Goal: Answer question/provide support: Share knowledge or assist other users

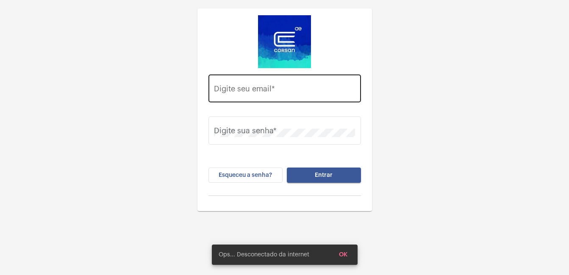
click at [250, 92] on input "Digite seu email *" at bounding box center [284, 90] width 141 height 8
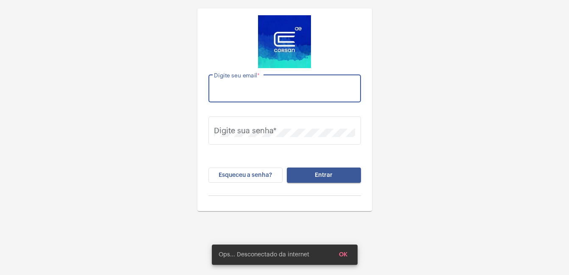
type input "ellen.venturella@operacaocorsan.com.br"
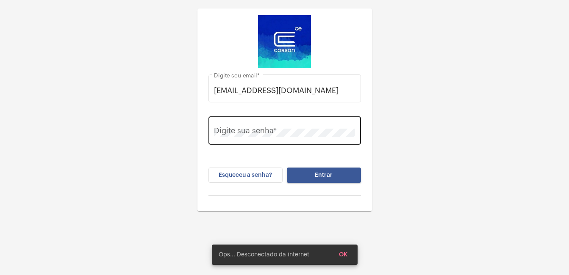
click at [235, 129] on div "Digite sua senha *" at bounding box center [284, 130] width 141 height 30
click at [287, 168] on button "Entrar" at bounding box center [324, 175] width 74 height 15
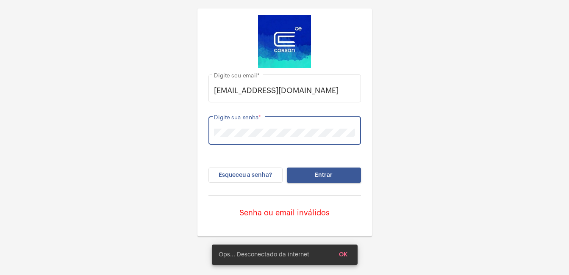
drag, startPoint x: 235, startPoint y: 128, endPoint x: 194, endPoint y: 130, distance: 41.2
click at [194, 130] on div "ellen.venturella@operacaocorsan.com.br Digite seu email * Digite sua senha * Es…" at bounding box center [284, 118] width 569 height 237
click at [287, 168] on button "Entrar" at bounding box center [324, 175] width 74 height 15
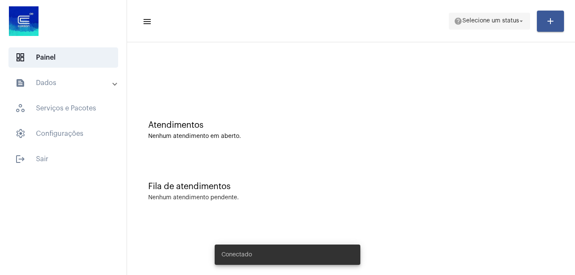
click at [486, 23] on span "Selecione um status" at bounding box center [491, 21] width 57 height 6
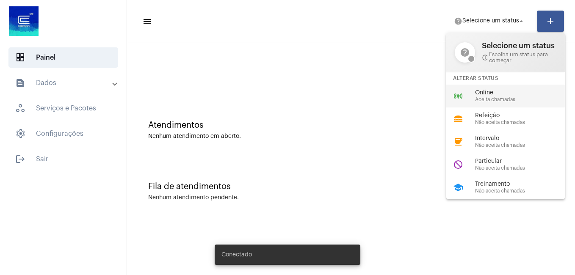
click at [485, 91] on span "Online" at bounding box center [523, 93] width 97 height 6
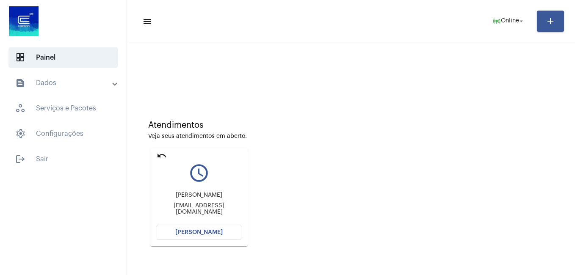
click at [191, 234] on span "Abrir Chamada" at bounding box center [198, 233] width 47 height 6
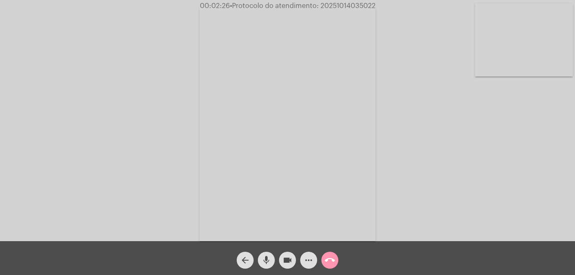
click at [266, 265] on mat-icon "mic" at bounding box center [266, 260] width 10 height 10
click at [289, 263] on mat-icon "videocam" at bounding box center [288, 260] width 10 height 10
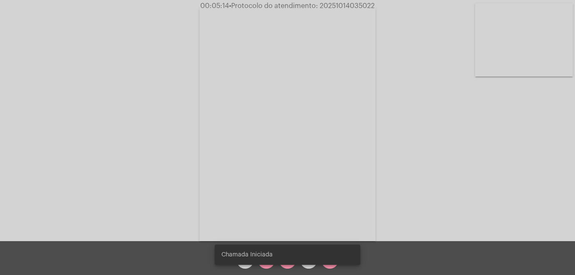
click at [266, 267] on div "Chamada Iniciada" at bounding box center [288, 255] width 166 height 41
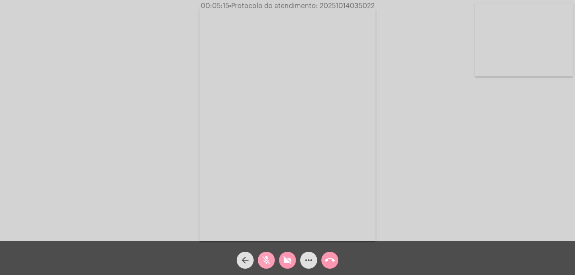
click at [266, 265] on mat-icon "mic_off" at bounding box center [266, 260] width 10 height 10
click at [284, 261] on mat-icon "videocam_off" at bounding box center [288, 260] width 10 height 10
click at [266, 263] on snack-bar-container "Chamada Iniciada" at bounding box center [288, 255] width 146 height 20
click at [266, 263] on mat-icon "mic" at bounding box center [266, 260] width 10 height 10
click at [266, 263] on mat-icon "mic_off" at bounding box center [266, 260] width 10 height 10
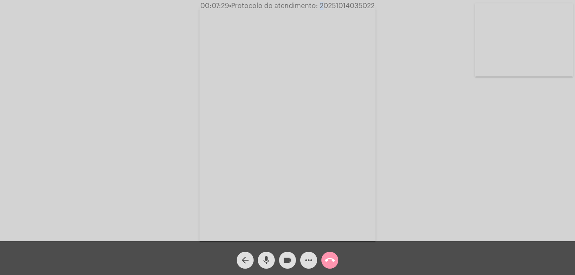
drag, startPoint x: 319, startPoint y: 5, endPoint x: 343, endPoint y: 6, distance: 23.8
click at [343, 6] on span "• Protocolo do atendimento: 20251014035022" at bounding box center [302, 6] width 146 height 7
click at [343, 6] on span "• Protocolo do atendimento: 20251014035022" at bounding box center [303, 6] width 146 height 7
drag, startPoint x: 343, startPoint y: 6, endPoint x: 336, endPoint y: 8, distance: 6.9
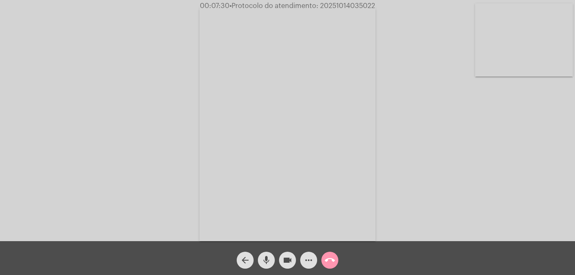
click at [342, 7] on span "• Protocolo do atendimento: 20251014035022" at bounding box center [303, 6] width 146 height 7
copy span "20251014035022"
click at [287, 263] on mat-icon "videocam" at bounding box center [288, 260] width 10 height 10
click at [328, 264] on mat-icon "call_end" at bounding box center [330, 260] width 10 height 10
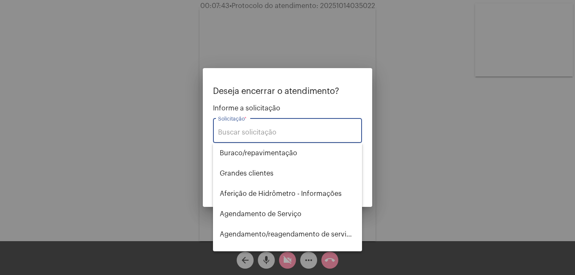
click at [251, 131] on input "Solicitação *" at bounding box center [287, 133] width 139 height 8
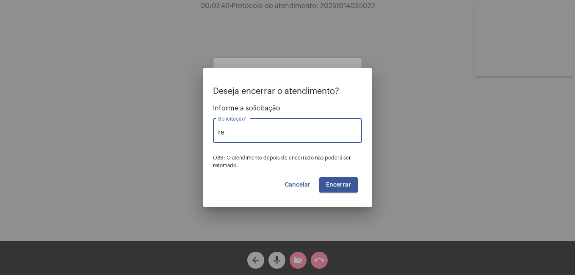
type input "r"
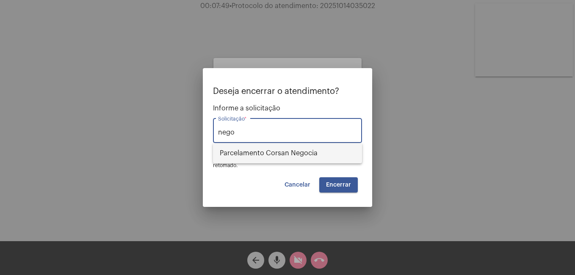
click at [263, 150] on span "Parcelamento Corsan Negocia" at bounding box center [288, 153] width 136 height 20
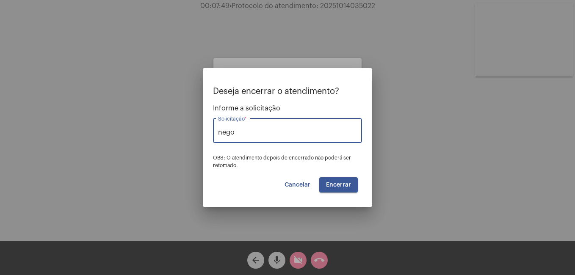
type input "Parcelamento Corsan Negocia"
click at [340, 181] on button "Encerrar" at bounding box center [338, 185] width 39 height 15
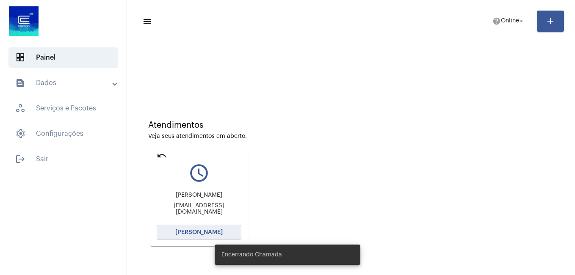
click at [203, 232] on span "Abrir Chamada" at bounding box center [198, 233] width 47 height 6
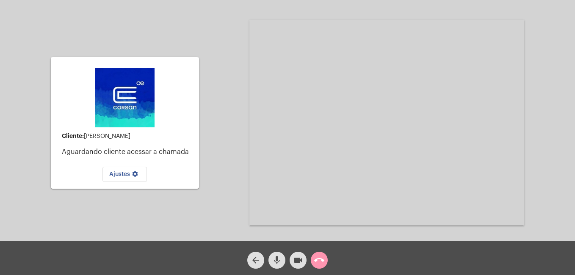
click at [276, 261] on mat-icon "mic" at bounding box center [277, 260] width 10 height 10
click at [276, 261] on mat-icon "mic_off" at bounding box center [277, 260] width 10 height 10
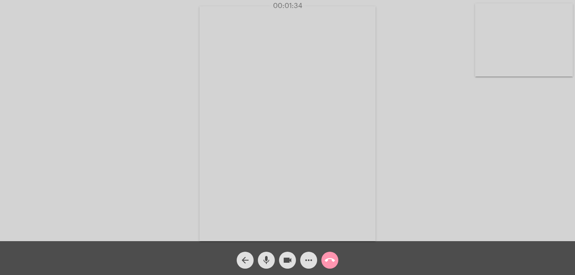
click at [265, 263] on mat-icon "mic" at bounding box center [266, 260] width 10 height 10
click at [283, 261] on mat-icon "videocam" at bounding box center [288, 260] width 10 height 10
click at [265, 258] on mat-icon "mic_off" at bounding box center [266, 260] width 10 height 10
click at [287, 261] on mat-icon "videocam_off" at bounding box center [288, 260] width 10 height 10
click at [270, 264] on mat-icon "mic" at bounding box center [266, 260] width 10 height 10
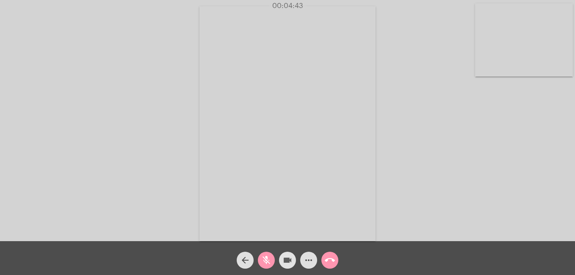
click at [284, 263] on mat-icon "videocam" at bounding box center [288, 260] width 10 height 10
drag, startPoint x: 259, startPoint y: 258, endPoint x: 264, endPoint y: 261, distance: 5.9
click at [259, 258] on button "mic_off" at bounding box center [266, 260] width 17 height 17
click at [283, 263] on mat-icon "videocam_off" at bounding box center [288, 260] width 10 height 10
click at [268, 259] on mat-icon "mic" at bounding box center [266, 260] width 10 height 10
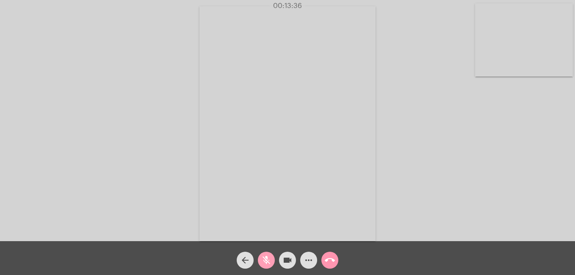
click at [288, 260] on mat-icon "videocam" at bounding box center [288, 260] width 10 height 10
click at [269, 260] on mat-icon "mic_off" at bounding box center [266, 260] width 10 height 10
click at [286, 263] on mat-icon "videocam_off" at bounding box center [288, 260] width 10 height 10
click at [408, 70] on div "Acessando Câmera e Microfone..." at bounding box center [288, 123] width 574 height 242
click at [288, 262] on mat-icon "videocam" at bounding box center [288, 260] width 10 height 10
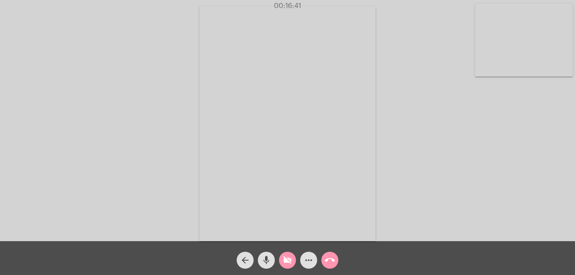
click at [307, 259] on mat-icon "more_horiz" at bounding box center [309, 260] width 10 height 10
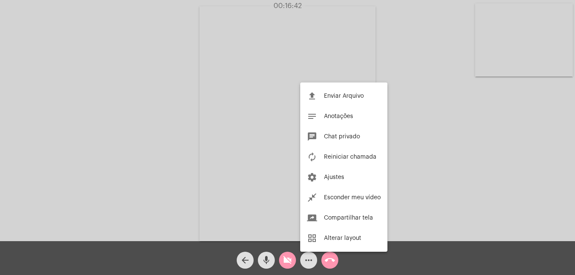
click at [327, 264] on div at bounding box center [287, 137] width 575 height 275
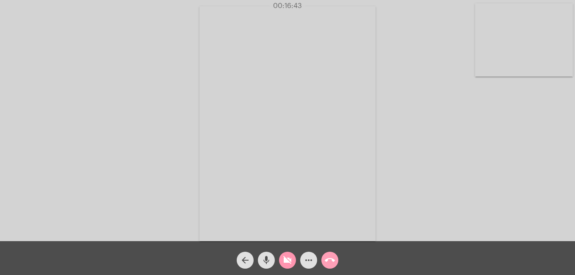
click at [328, 263] on mat-icon "call_end" at bounding box center [330, 260] width 10 height 10
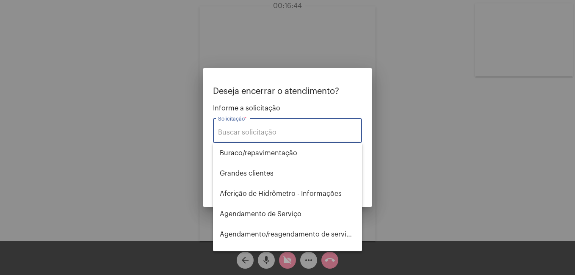
click at [237, 132] on input "Solicitação *" at bounding box center [287, 133] width 139 height 8
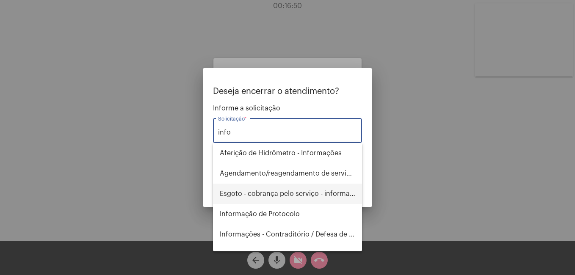
scroll to position [42, 0]
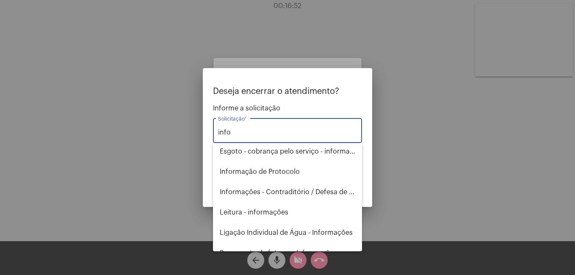
drag, startPoint x: 243, startPoint y: 130, endPoint x: 167, endPoint y: 134, distance: 76.8
click at [167, 134] on div "Deseja encerrar o atendimento? Informe a solicitação info Solicitação * OBS: O …" at bounding box center [287, 137] width 575 height 275
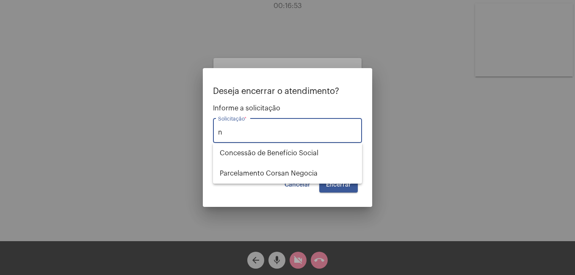
scroll to position [0, 0]
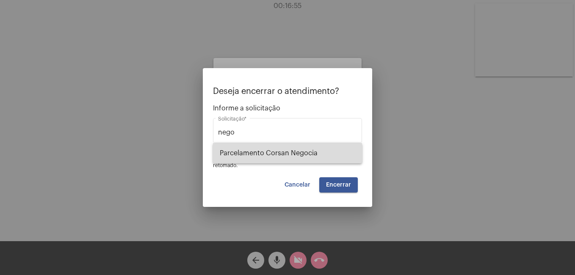
click at [241, 153] on span "Parcelamento Corsan Negocia" at bounding box center [288, 153] width 136 height 20
type input "Parcelamento Corsan Negocia"
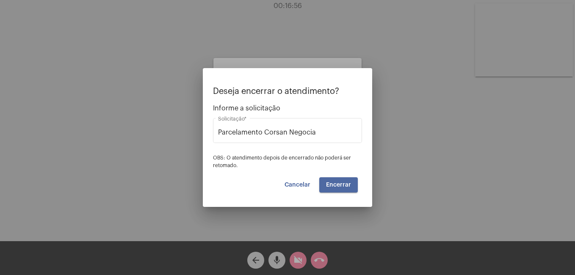
click at [343, 185] on span "Encerrar" at bounding box center [338, 185] width 25 height 6
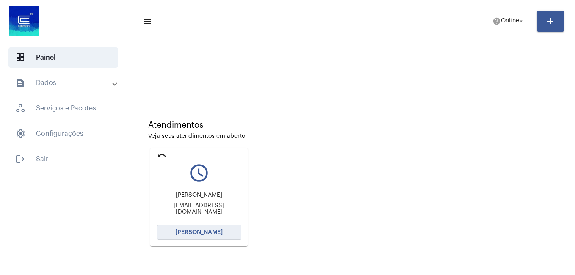
click at [182, 230] on span "Abrir Chamada" at bounding box center [198, 233] width 47 height 6
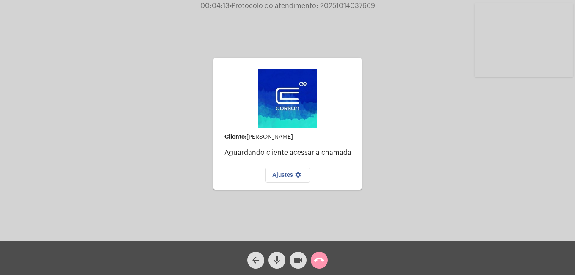
drag, startPoint x: 327, startPoint y: 6, endPoint x: 378, endPoint y: 7, distance: 51.3
click at [378, 7] on div "00:04:13 • Protocolo do atendimento: 20251014037669" at bounding box center [287, 6] width 575 height 8
click at [319, 265] on mat-icon "call_end" at bounding box center [319, 260] width 10 height 10
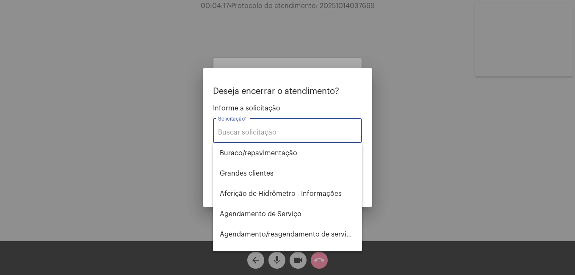
click at [226, 127] on div "Solicitação *" at bounding box center [287, 130] width 139 height 27
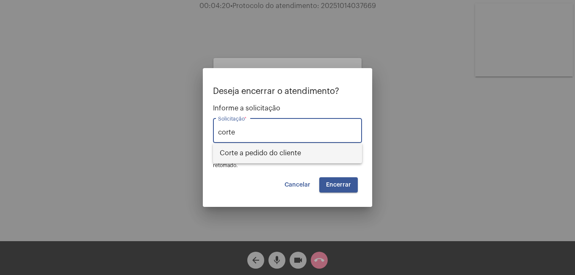
click at [247, 150] on span "Corte a pedido do cliente" at bounding box center [288, 153] width 136 height 20
type input "Corte a pedido do cliente"
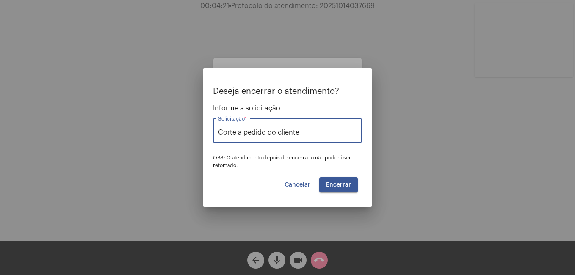
click at [333, 188] on span "Encerrar" at bounding box center [338, 185] width 25 height 6
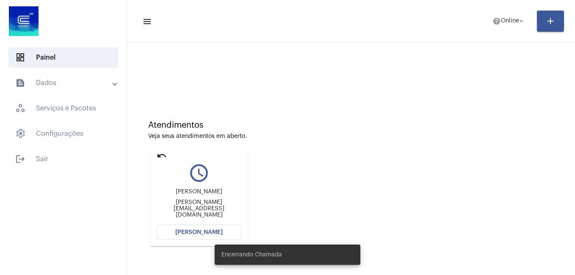
click at [183, 236] on button "Abrir Chamada" at bounding box center [199, 232] width 85 height 15
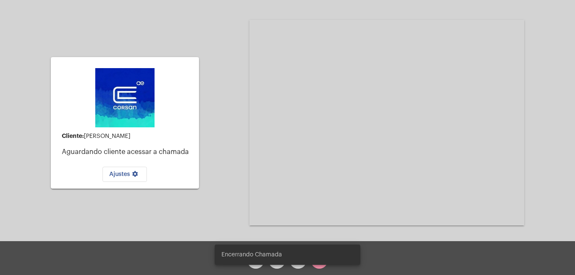
click at [224, 198] on div "Cliente: ANDERSON Aguardando cliente acessar a chamada Ajustes settings Acessan…" at bounding box center [288, 122] width 574 height 242
click at [317, 268] on div "Encerrando Chamada" at bounding box center [288, 255] width 166 height 41
click at [376, 258] on div "arrow_back mic videocam call_end" at bounding box center [287, 259] width 575 height 34
click at [320, 254] on simple-snack-bar "Encerrando Chamada" at bounding box center [288, 255] width 132 height 8
click at [258, 260] on snack-bar-container "Encerrando Chamada" at bounding box center [288, 255] width 146 height 20
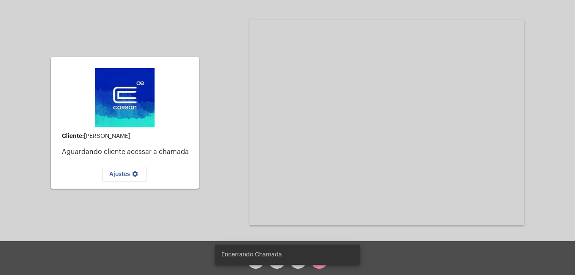
click at [230, 225] on div "Cliente: ANDERSON Aguardando cliente acessar a chamada Ajustes settings Acessan…" at bounding box center [288, 122] width 574 height 242
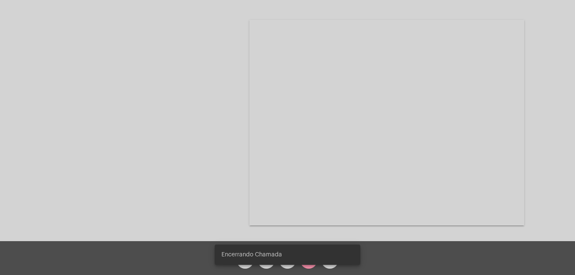
click at [230, 225] on div "Acessando Câmera e Microfone..." at bounding box center [288, 122] width 574 height 242
click at [333, 266] on div "Encerrando Chamada" at bounding box center [288, 255] width 166 height 41
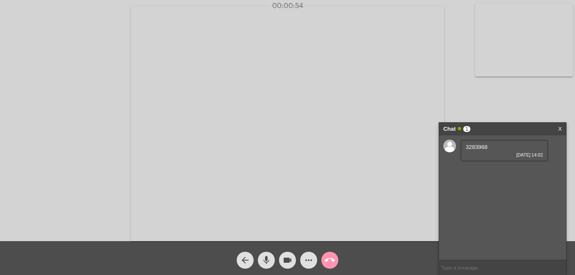
drag, startPoint x: 475, startPoint y: 147, endPoint x: 466, endPoint y: 148, distance: 8.9
click at [466, 148] on span "3283968" at bounding box center [477, 147] width 22 height 6
click at [495, 175] on link "https://neft-transfer-bucket.s3.amazonaws.com/temp-106e94ef-2d89-53d9-f4ce-92f4…" at bounding box center [495, 171] width 59 height 6
click at [305, 259] on mat-icon "more_horiz" at bounding box center [309, 260] width 10 height 10
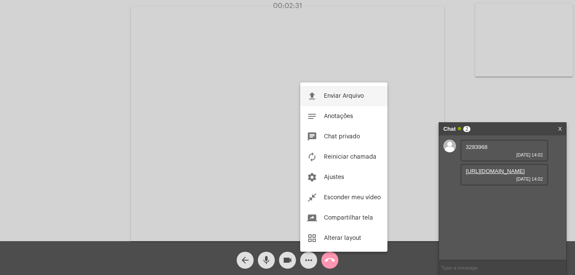
click at [331, 94] on span "Enviar Arquivo" at bounding box center [344, 96] width 40 height 6
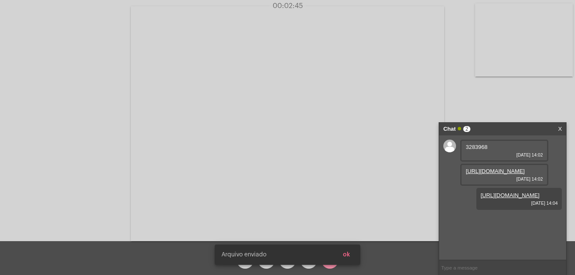
click at [497, 199] on link "https://neft-transfer-bucket.s3.amazonaws.com/temp-59c1d235-0288-996c-2df4-eb3b…" at bounding box center [510, 195] width 59 height 6
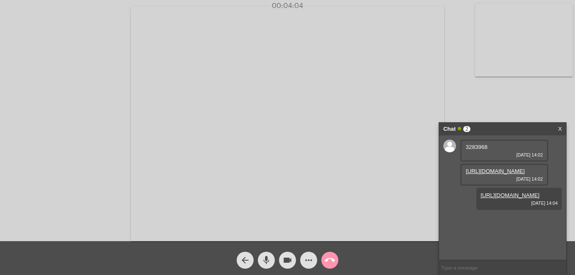
click at [328, 261] on mat-icon "call_end" at bounding box center [330, 260] width 10 height 10
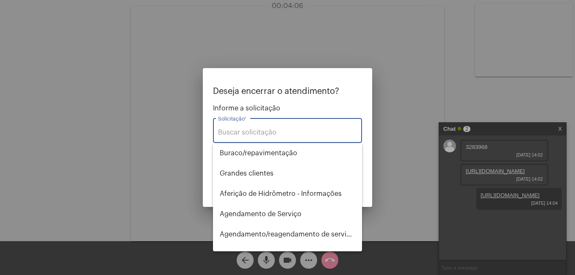
click at [233, 134] on input "Solicitação *" at bounding box center [287, 133] width 139 height 8
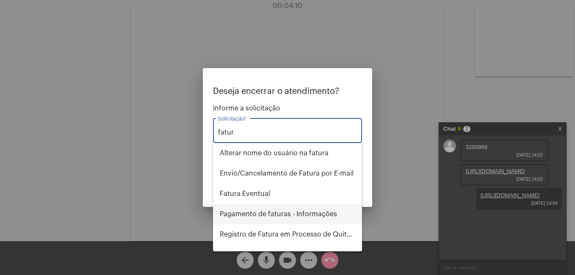
click at [253, 216] on span "Pagamento de faturas - Informações" at bounding box center [288, 214] width 136 height 20
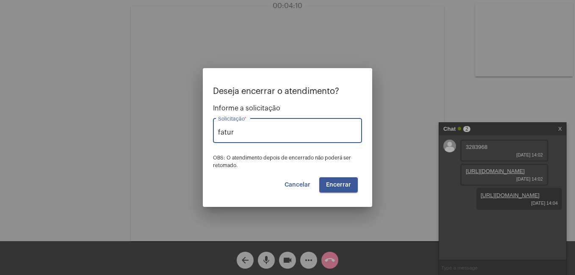
type input "Pagamento de faturas - Informações"
click at [336, 185] on span "Encerrar" at bounding box center [338, 185] width 25 height 6
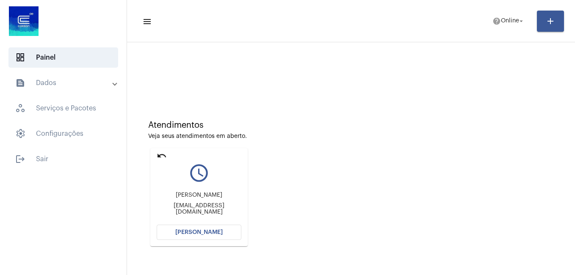
click at [196, 236] on button "Abrir Chamada" at bounding box center [199, 232] width 85 height 15
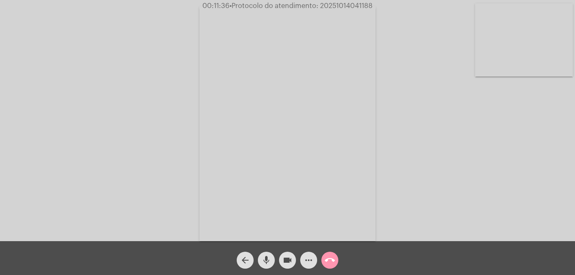
drag, startPoint x: 333, startPoint y: 7, endPoint x: 383, endPoint y: 8, distance: 49.6
click at [383, 8] on div "00:11:36 • Protocolo do atendimento: 20251014041188" at bounding box center [287, 6] width 575 height 8
click at [264, 259] on mat-icon "mic" at bounding box center [266, 260] width 10 height 10
click at [286, 261] on mat-icon "videocam" at bounding box center [288, 260] width 10 height 10
click at [267, 264] on mat-icon "mic_off" at bounding box center [266, 260] width 10 height 10
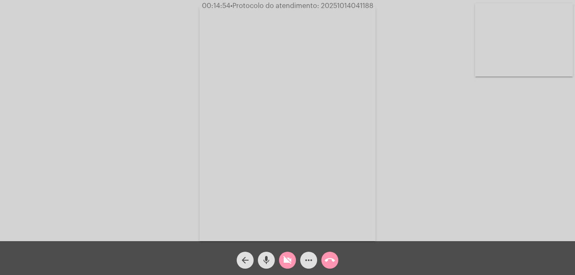
click at [285, 263] on mat-icon "videocam_off" at bounding box center [288, 260] width 10 height 10
click at [286, 264] on mat-icon "videocam" at bounding box center [288, 260] width 10 height 10
click at [332, 261] on mat-icon "call_end" at bounding box center [330, 260] width 10 height 10
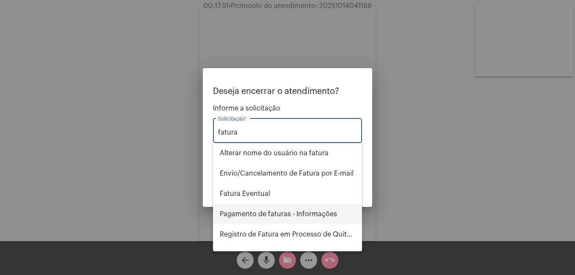
click at [251, 213] on span "Pagamento de faturas - Informações" at bounding box center [288, 214] width 136 height 20
type input "Pagamento de faturas - Informações"
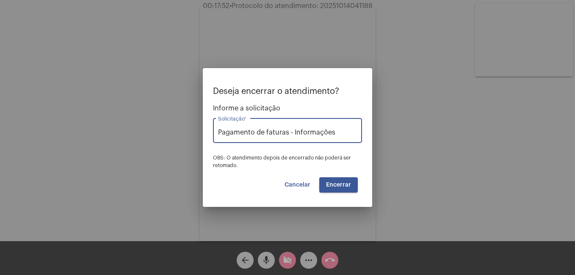
click at [337, 186] on span "Encerrar" at bounding box center [338, 185] width 25 height 6
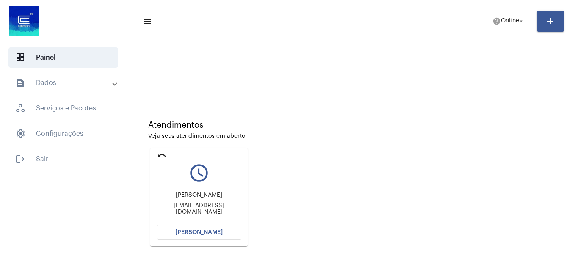
click at [183, 231] on span "Abrir Chamada" at bounding box center [198, 233] width 47 height 6
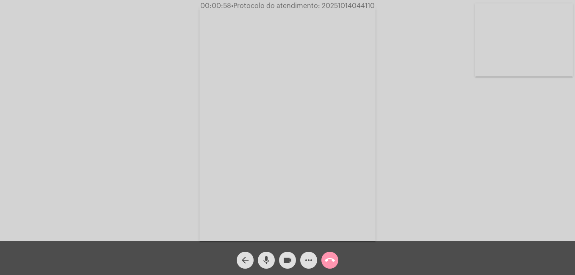
drag, startPoint x: 323, startPoint y: 6, endPoint x: 378, endPoint y: 8, distance: 55.1
click at [378, 8] on span "00:00:58 • Protocolo do atendimento: 20251014044110" at bounding box center [287, 6] width 181 height 8
click at [270, 259] on mat-icon "mic" at bounding box center [266, 260] width 10 height 10
click at [292, 261] on mat-icon "videocam" at bounding box center [288, 260] width 10 height 10
click at [266, 258] on mat-icon "mic_off" at bounding box center [266, 260] width 10 height 10
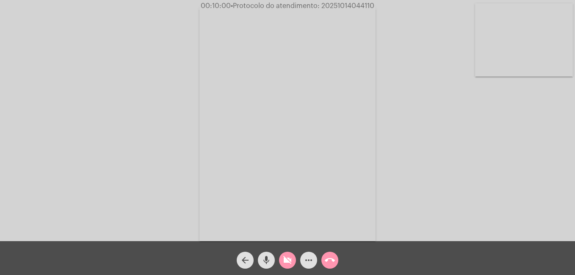
click at [263, 262] on mat-icon "mic" at bounding box center [266, 260] width 10 height 10
click at [263, 259] on mat-icon "mic_off" at bounding box center [266, 260] width 10 height 10
click at [264, 261] on mat-icon "mic" at bounding box center [266, 260] width 10 height 10
click at [266, 261] on mat-icon "mic_off" at bounding box center [266, 260] width 10 height 10
click at [266, 261] on mat-icon "mic" at bounding box center [266, 260] width 10 height 10
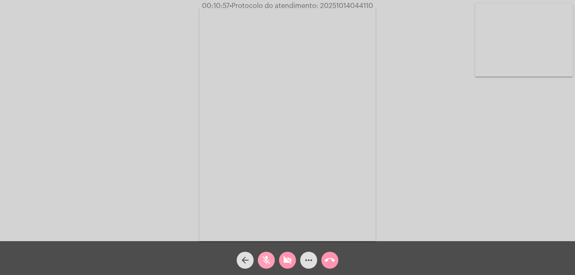
click at [268, 260] on mat-icon "mic_off" at bounding box center [266, 260] width 10 height 10
click at [268, 260] on mat-icon "mic" at bounding box center [266, 260] width 10 height 10
click at [269, 261] on mat-icon "mic_off" at bounding box center [266, 260] width 10 height 10
click at [266, 262] on mat-icon "mic" at bounding box center [266, 260] width 10 height 10
click at [268, 265] on mat-icon "mic_off" at bounding box center [266, 260] width 10 height 10
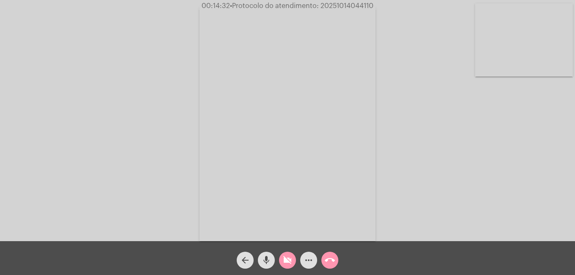
click at [267, 258] on mat-icon "mic" at bounding box center [266, 260] width 10 height 10
click at [264, 261] on mat-icon "mic_off" at bounding box center [266, 260] width 10 height 10
click at [266, 262] on mat-icon "mic" at bounding box center [266, 260] width 10 height 10
click at [266, 259] on mat-icon "mic_off" at bounding box center [266, 260] width 10 height 10
click at [286, 261] on mat-icon "videocam_off" at bounding box center [288, 260] width 10 height 10
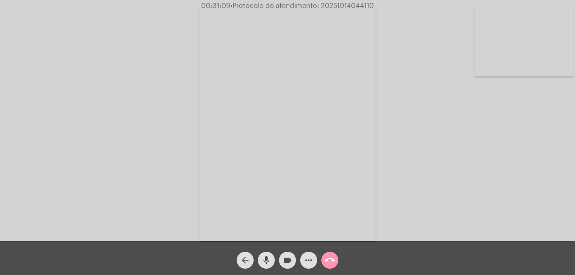
click at [323, 16] on video at bounding box center [288, 123] width 176 height 235
click at [330, 261] on mat-icon "call_end" at bounding box center [330, 260] width 10 height 10
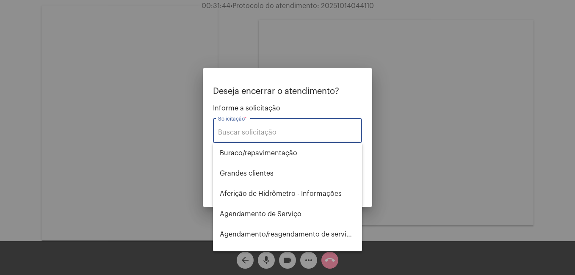
click at [225, 130] on input "Solicitação *" at bounding box center [287, 133] width 139 height 8
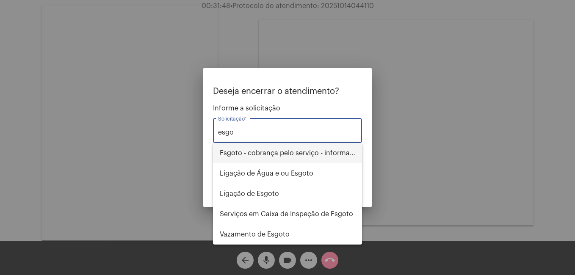
click at [275, 150] on span "Esgoto - cobrança pelo serviço - informações" at bounding box center [288, 153] width 136 height 20
type input "Esgoto - cobrança pelo serviço - informações"
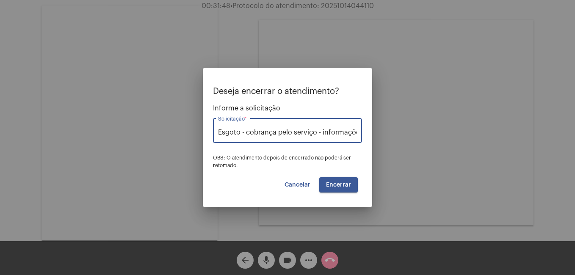
click at [342, 188] on span "Encerrar" at bounding box center [338, 185] width 25 height 6
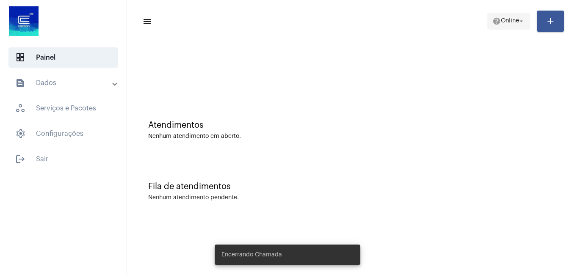
click at [506, 19] on span "Online" at bounding box center [510, 21] width 18 height 6
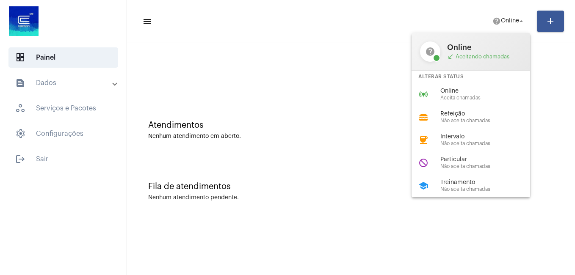
click at [466, 161] on span "Particular" at bounding box center [489, 160] width 97 height 6
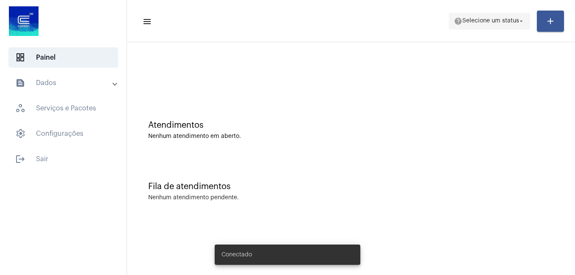
click at [488, 22] on span "Selecione um status" at bounding box center [491, 21] width 57 height 6
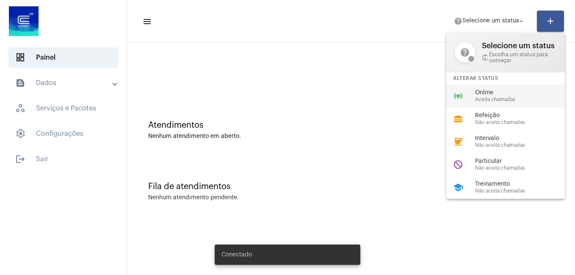
click at [490, 93] on span "Online" at bounding box center [523, 93] width 97 height 6
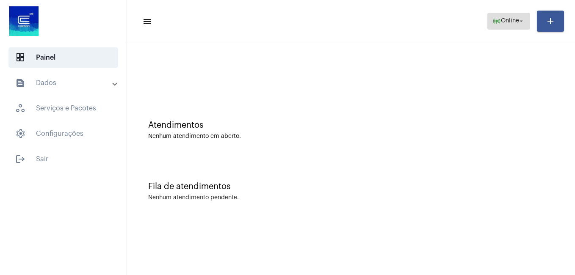
click at [501, 23] on span "Online" at bounding box center [510, 21] width 18 height 6
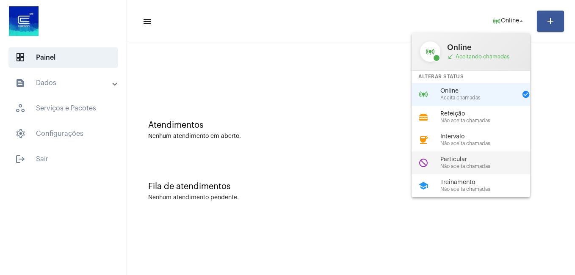
click at [470, 167] on span "Não aceita chamadas" at bounding box center [489, 167] width 97 height 6
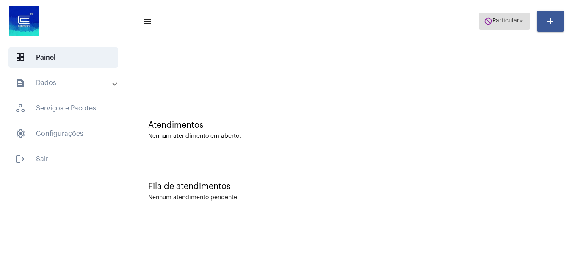
click at [497, 22] on span "Particular" at bounding box center [506, 21] width 27 height 6
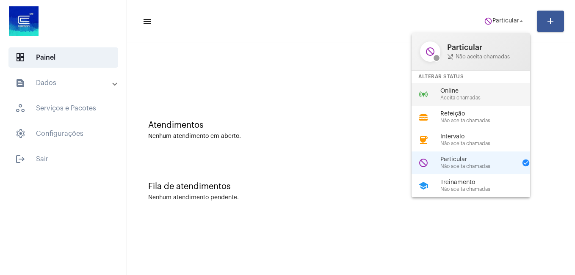
click at [461, 92] on span "Online" at bounding box center [489, 91] width 97 height 6
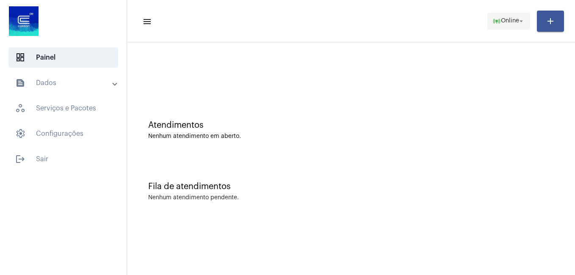
click at [523, 19] on mat-icon "arrow_drop_down" at bounding box center [522, 21] width 8 height 8
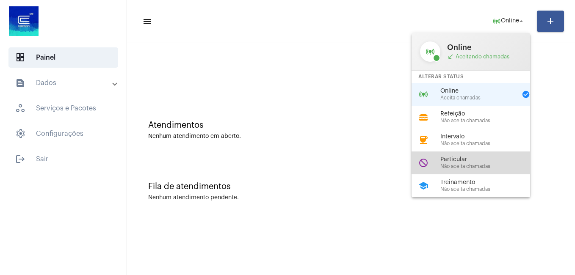
click at [462, 162] on span "Particular" at bounding box center [489, 160] width 97 height 6
